Goal: Share content: Distribute website content to other platforms or users

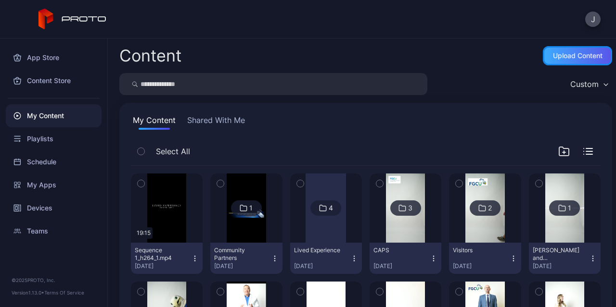
click at [562, 48] on div "Upload Content" at bounding box center [577, 55] width 69 height 19
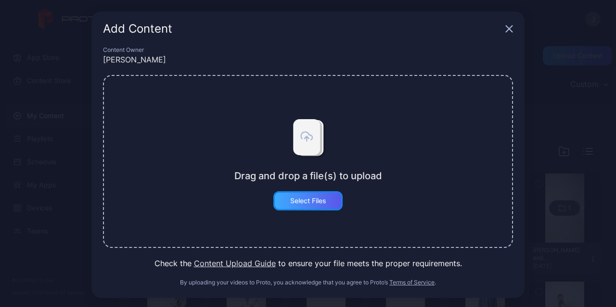
click at [290, 203] on div "Select Files" at bounding box center [308, 201] width 36 height 8
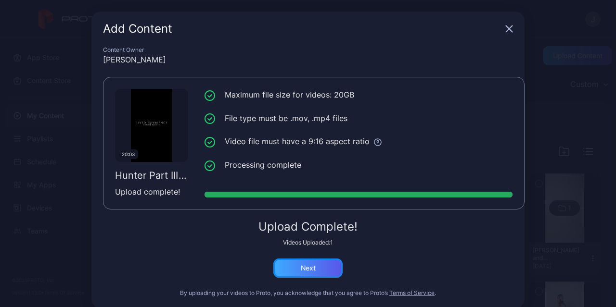
click at [291, 277] on div "Next" at bounding box center [307, 268] width 69 height 19
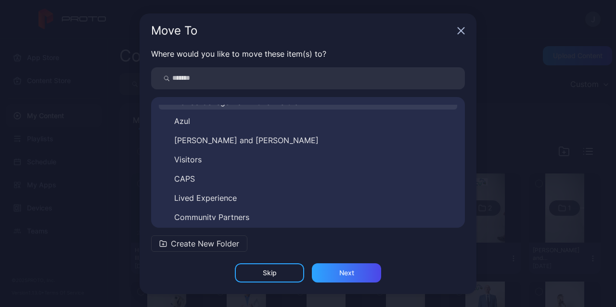
scroll to position [343, 0]
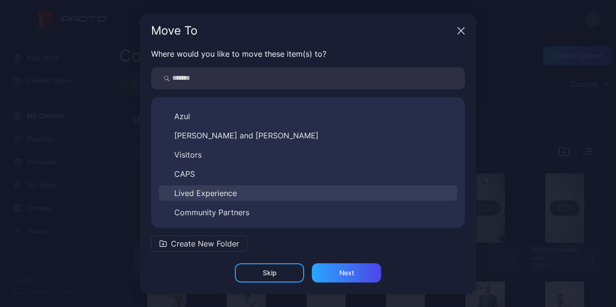
click at [206, 191] on span "Lived Experience" at bounding box center [205, 194] width 63 height 12
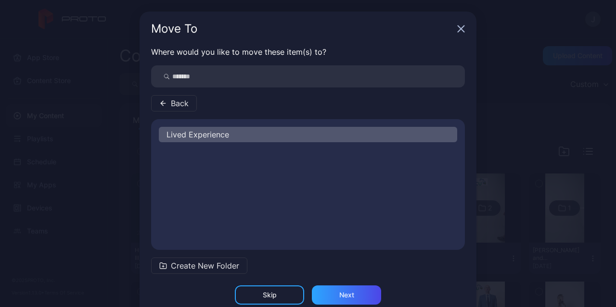
scroll to position [0, 0]
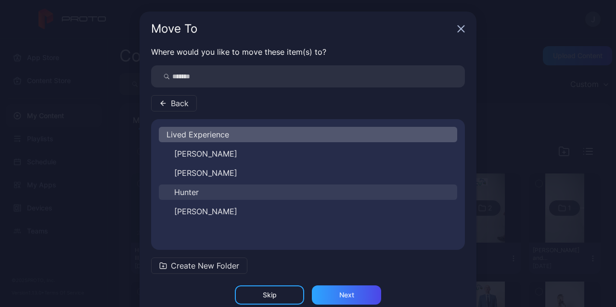
click at [196, 194] on button "Hunter" at bounding box center [308, 192] width 298 height 15
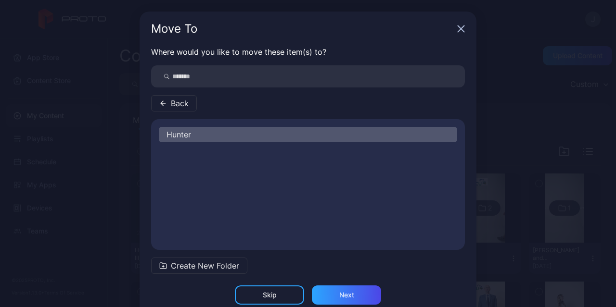
click at [179, 131] on span "Hunter" at bounding box center [178, 135] width 25 height 12
click at [344, 292] on div "Next" at bounding box center [346, 296] width 15 height 8
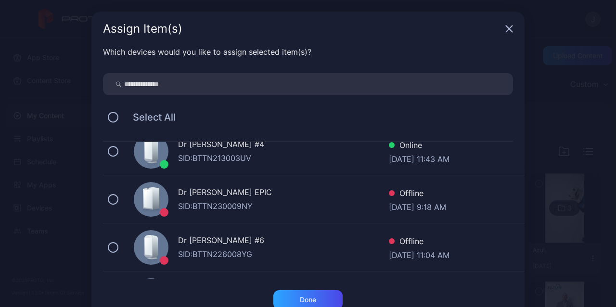
scroll to position [144, 0]
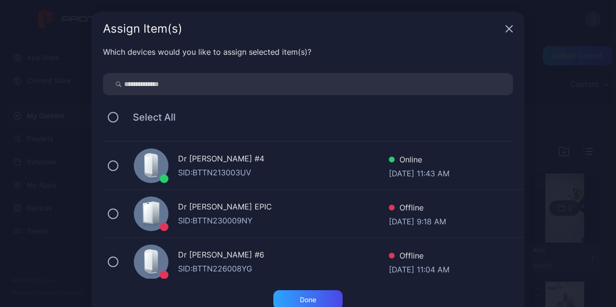
click at [111, 169] on div "Dr Hologram #4 SID: BTTN213003UV Online Aug 29, 2025 at 11:43 AM" at bounding box center [314, 166] width 422 height 48
click at [315, 300] on div "Done" at bounding box center [307, 300] width 69 height 19
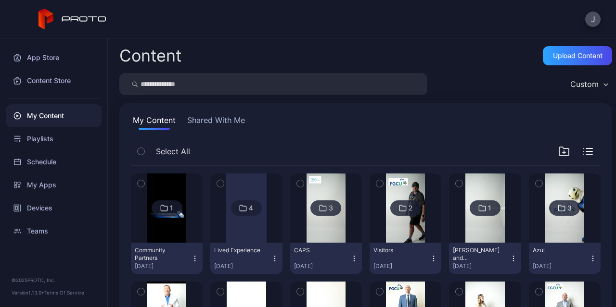
click at [239, 229] on div at bounding box center [246, 208] width 40 height 69
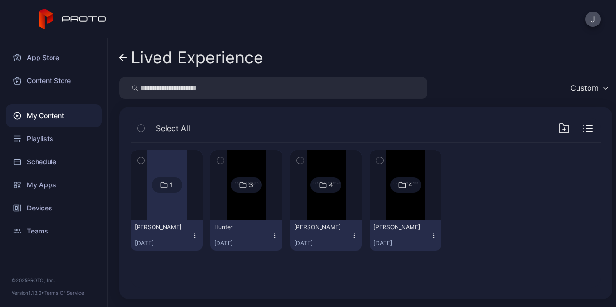
click at [243, 212] on img at bounding box center [246, 185] width 39 height 69
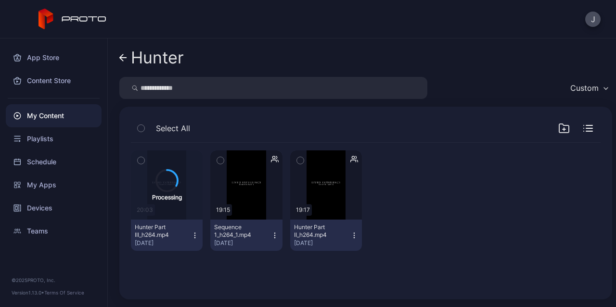
click at [270, 240] on button "Sequence 1_h264_1.mp4 Aug 26, 2025" at bounding box center [246, 235] width 72 height 31
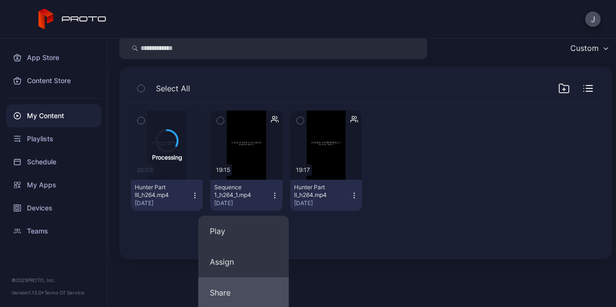
scroll to position [96, 0]
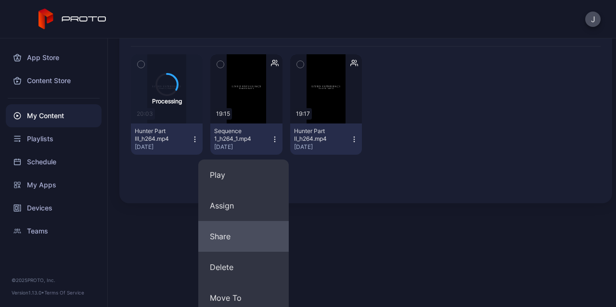
click at [249, 236] on button "Share" at bounding box center [243, 236] width 90 height 31
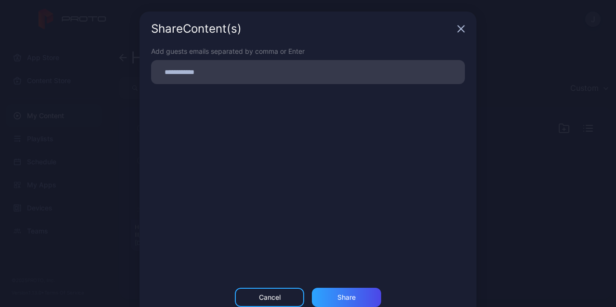
scroll to position [0, 0]
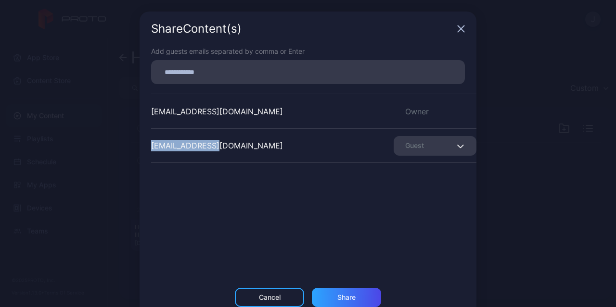
drag, startPoint x: 211, startPoint y: 143, endPoint x: 142, endPoint y: 153, distance: 68.9
click at [142, 152] on div "Add guests emails separated by comma or Enter jbuhain@fgcu.edu Owner ekwill@fgc…" at bounding box center [308, 167] width 337 height 242
copy div "ekwill@fgcu.edu"
click at [269, 294] on div "Cancel" at bounding box center [270, 298] width 22 height 8
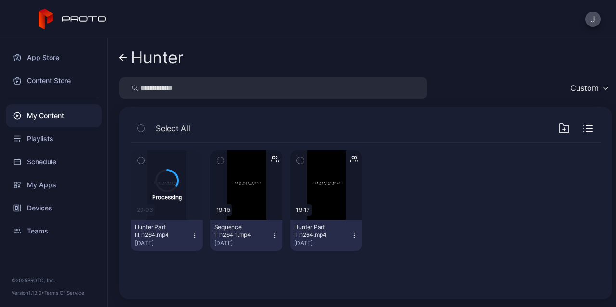
click at [191, 234] on icon "button" at bounding box center [195, 236] width 8 height 8
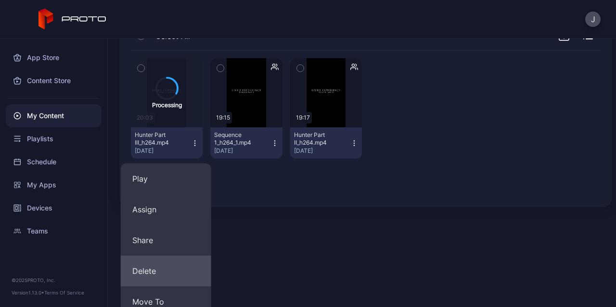
scroll to position [96, 0]
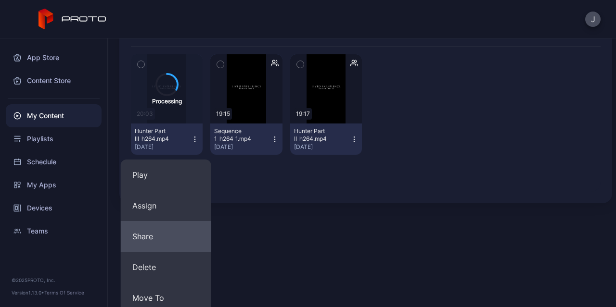
click at [151, 239] on button "Share" at bounding box center [166, 236] width 90 height 31
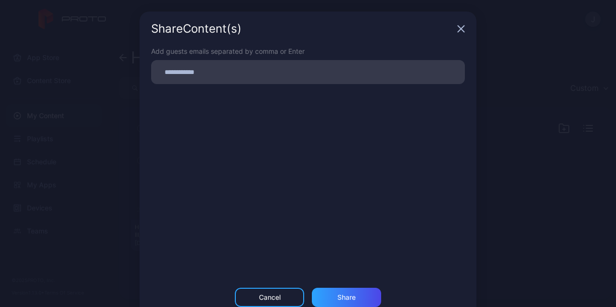
scroll to position [0, 0]
click at [176, 74] on input at bounding box center [308, 72] width 302 height 13
paste input
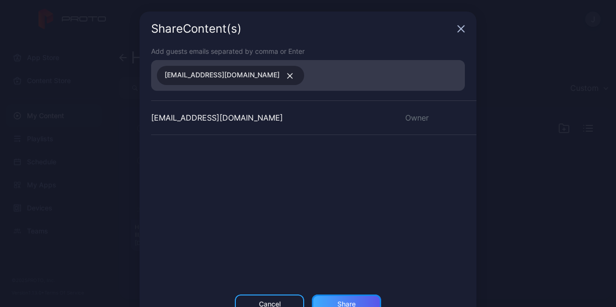
click at [337, 305] on div "Share" at bounding box center [346, 305] width 18 height 8
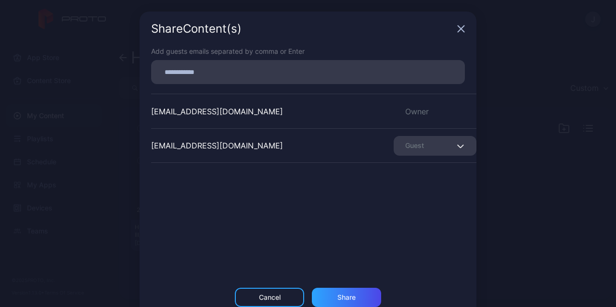
click at [460, 31] on div "Share Content (s)" at bounding box center [308, 29] width 337 height 35
click at [458, 31] on icon "button" at bounding box center [461, 29] width 6 height 6
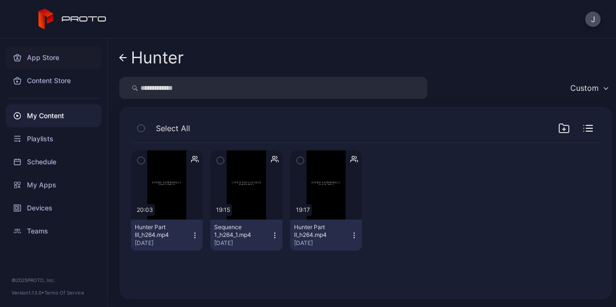
click at [32, 57] on div "App Store" at bounding box center [54, 57] width 96 height 23
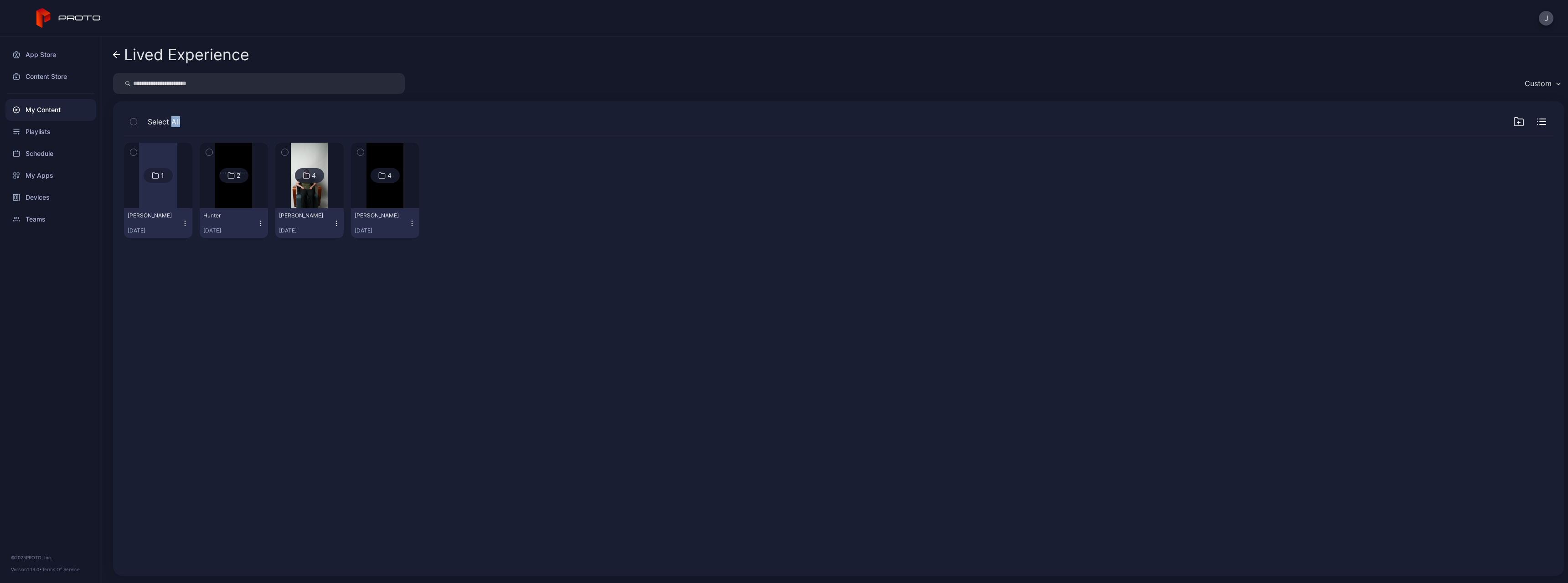
click at [117, 54] on icon at bounding box center [117, 55] width 8 height 8
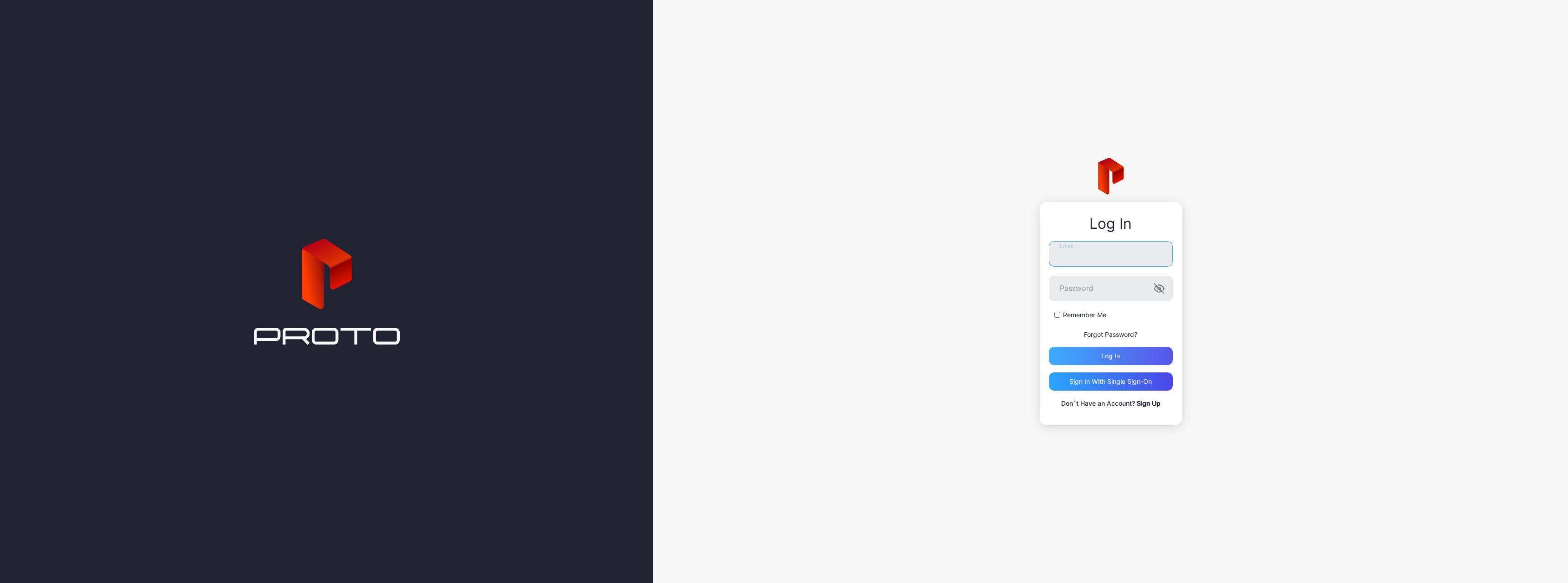
type input "**********"
click at [1131, 355] on div "Log in" at bounding box center [1110, 355] width 124 height 18
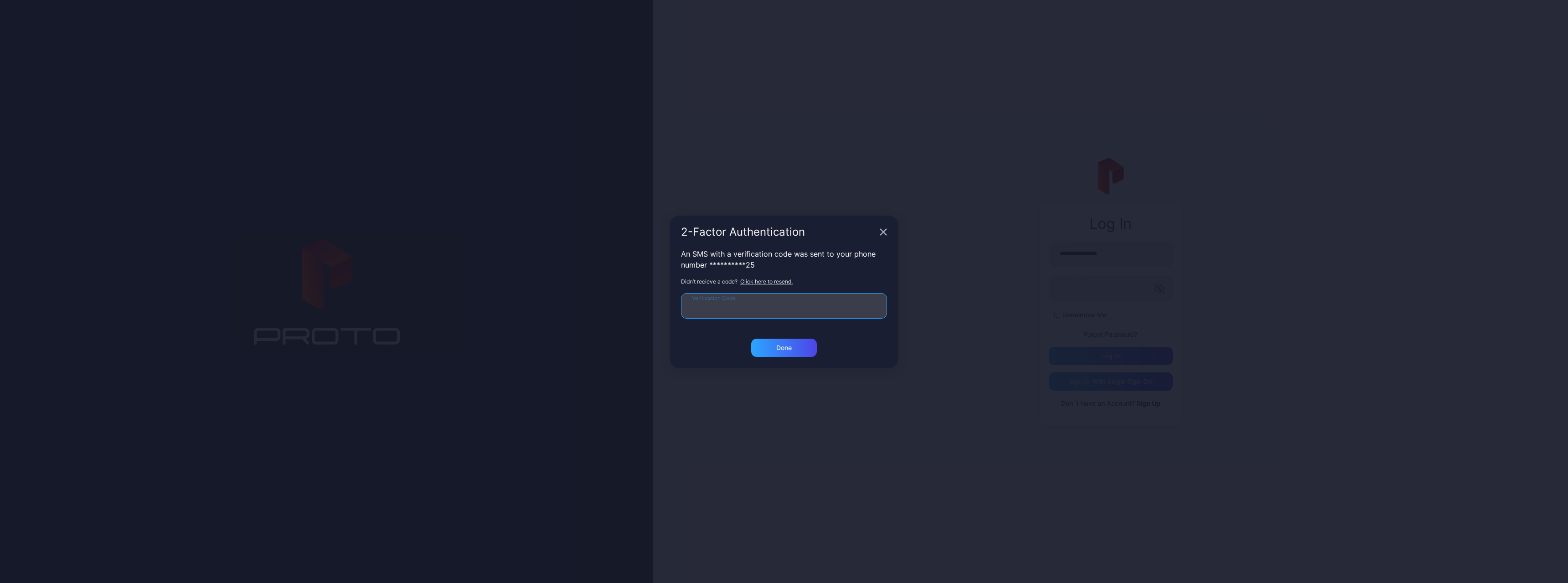
drag, startPoint x: 731, startPoint y: 303, endPoint x: 712, endPoint y: 306, distance: 19.2
click at [723, 304] on input "Verification Code" at bounding box center [784, 305] width 206 height 26
type input "******"
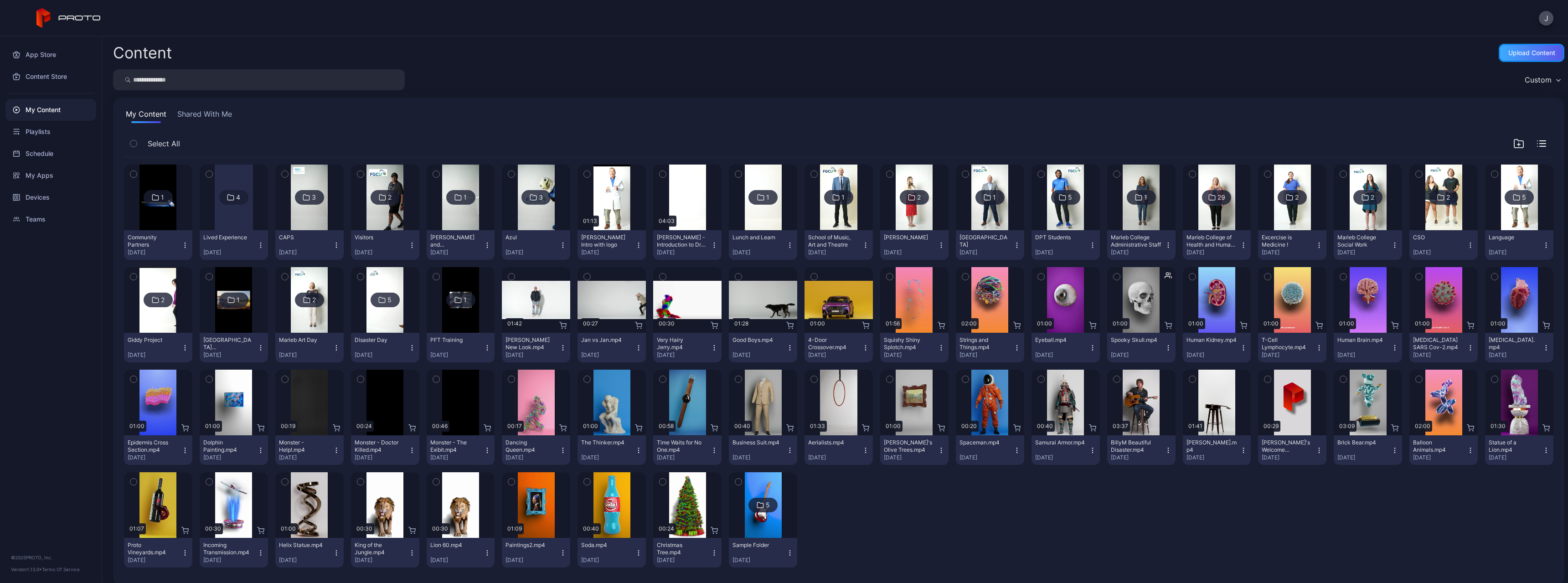
click at [1526, 45] on div "Upload Content" at bounding box center [1531, 52] width 65 height 18
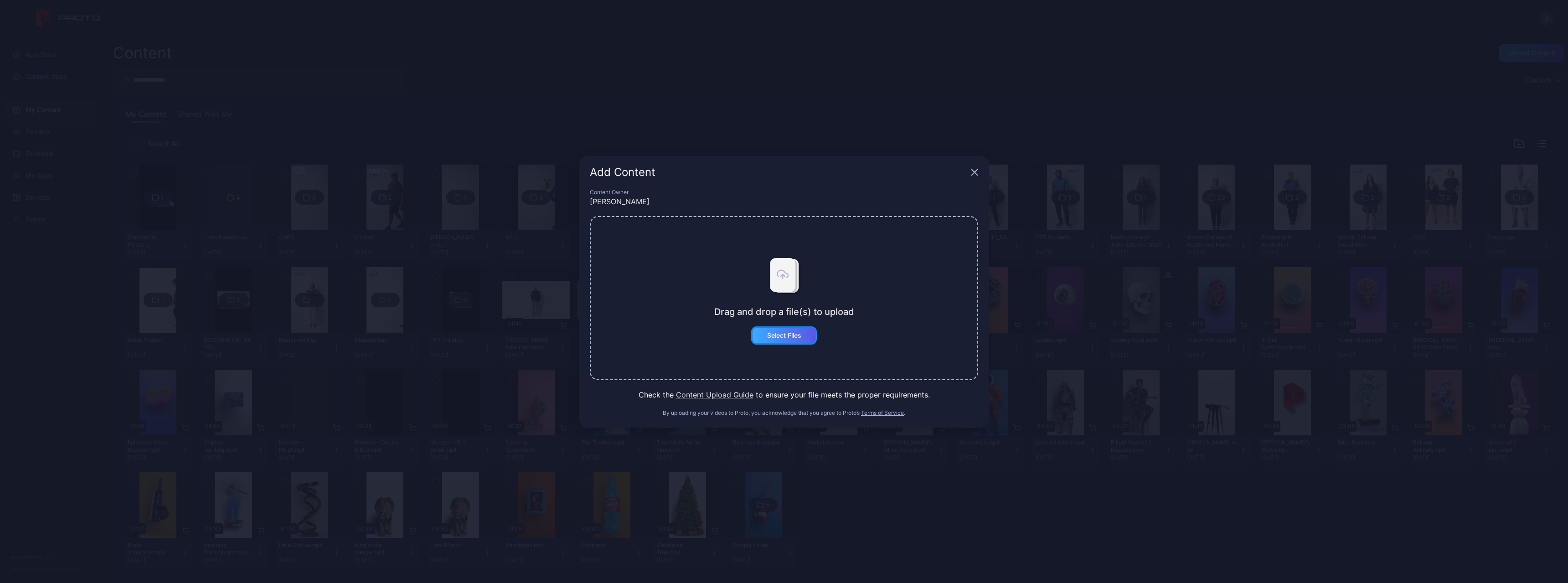
click at [796, 335] on div "Select Files" at bounding box center [784, 336] width 34 height 8
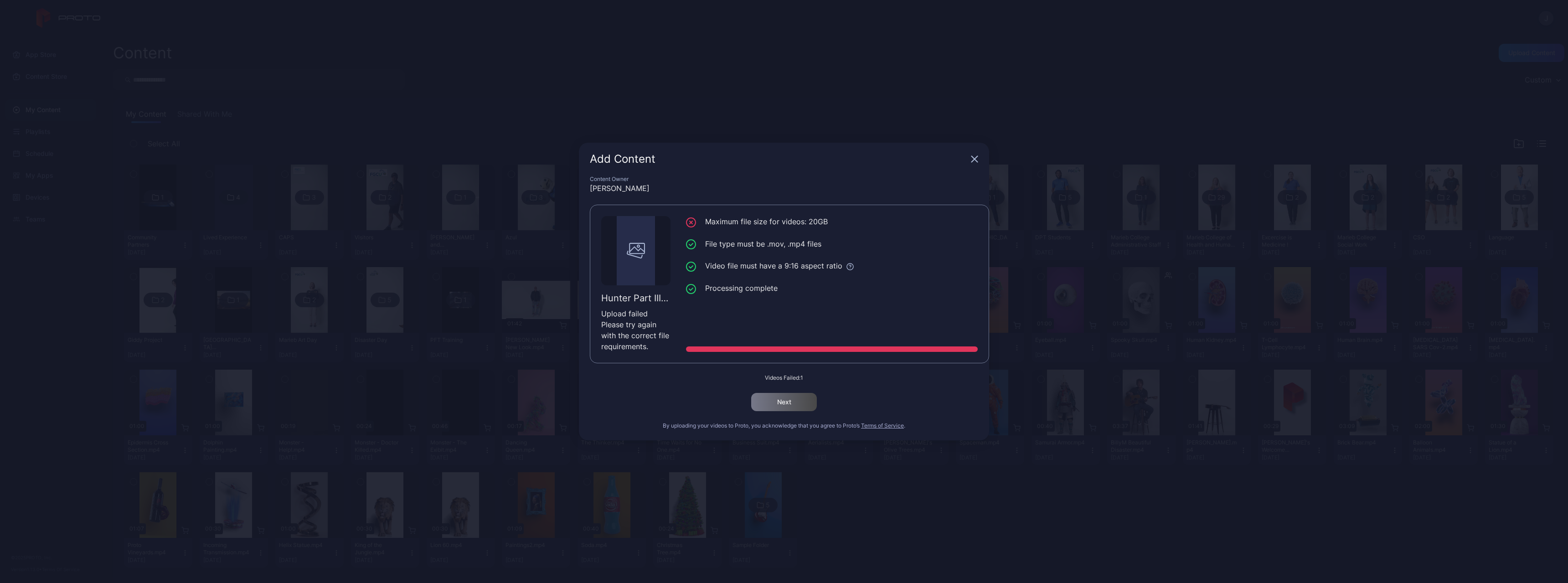
click at [972, 160] on icon "button" at bounding box center [975, 159] width 8 height 8
